Goal: Communication & Community: Answer question/provide support

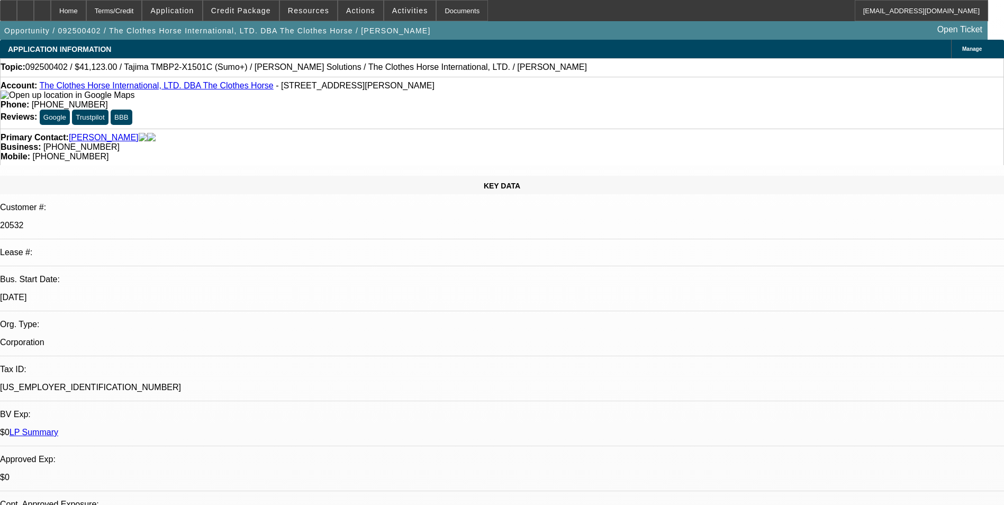
select select "0"
select select "2"
select select "0.1"
select select "1"
select select "2"
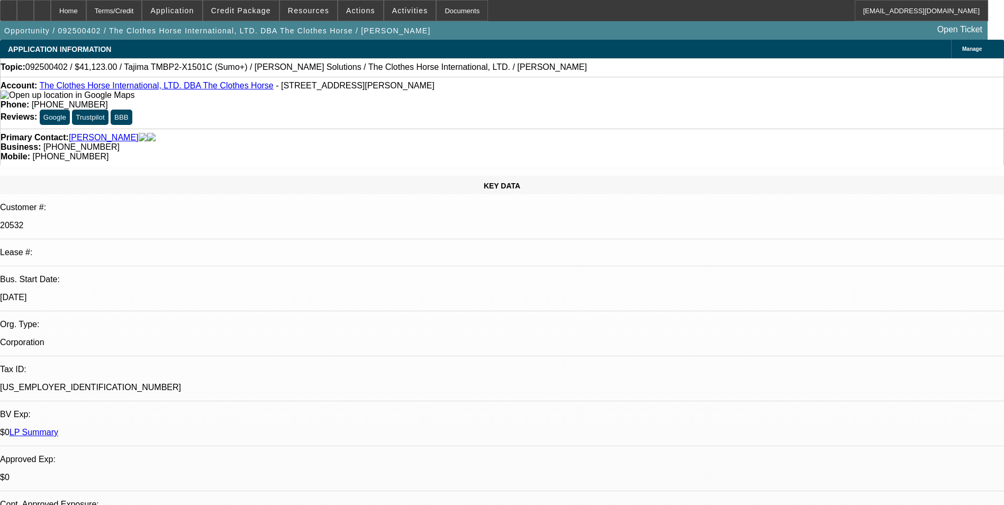
select select "4"
radio input "true"
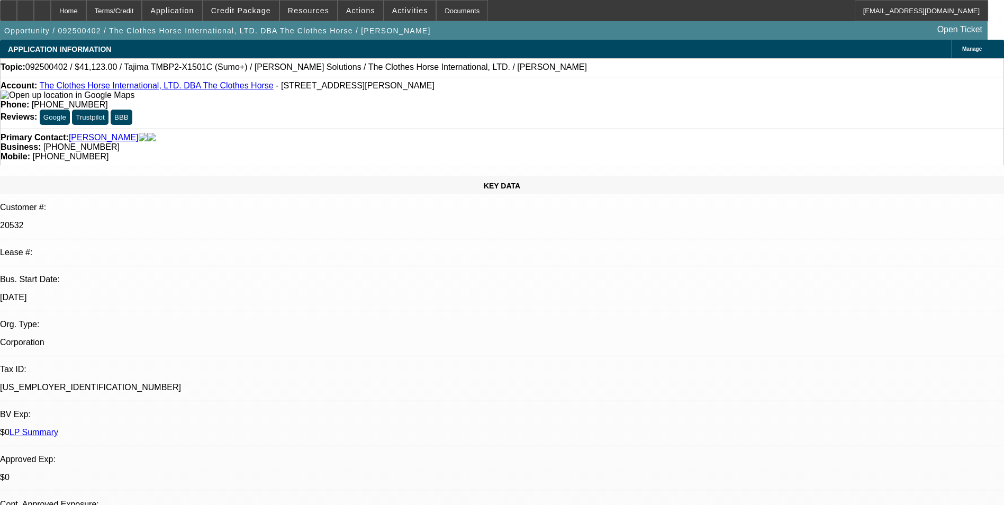
type textarea "Payment history- current till 30 slow/Both 01 & 02- normal lease completion"
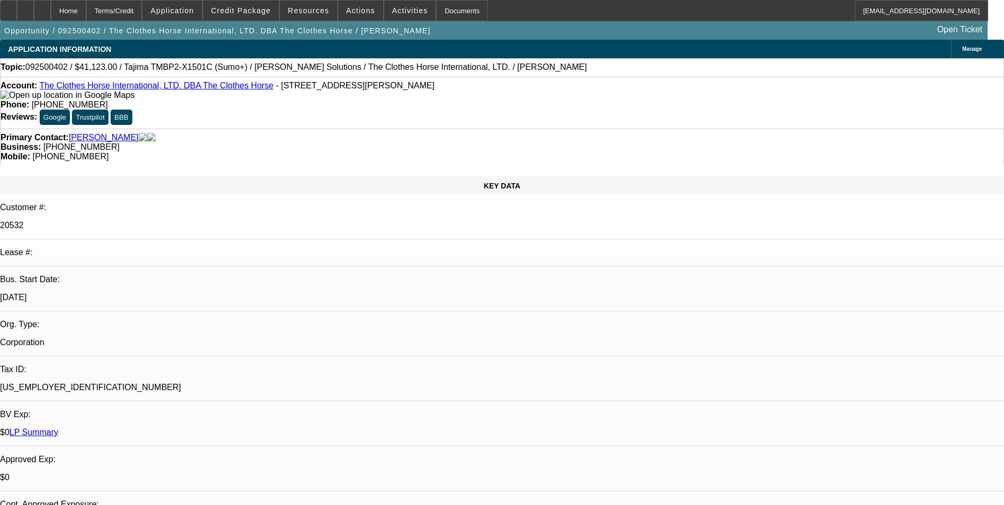
radio input "false"
radio input "true"
select select "0"
select select "2"
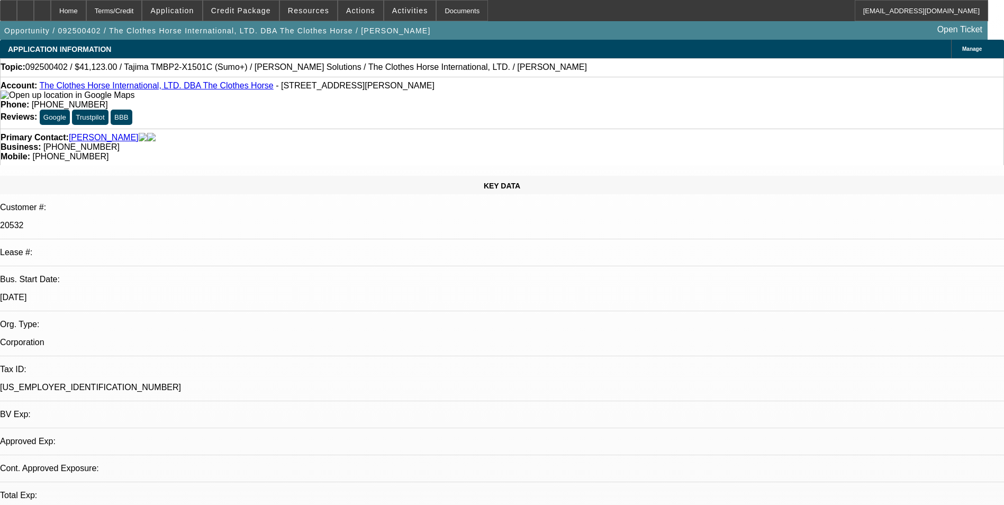
select select "0.1"
select select "1"
select select "2"
select select "4"
